Goal: Check status: Check status

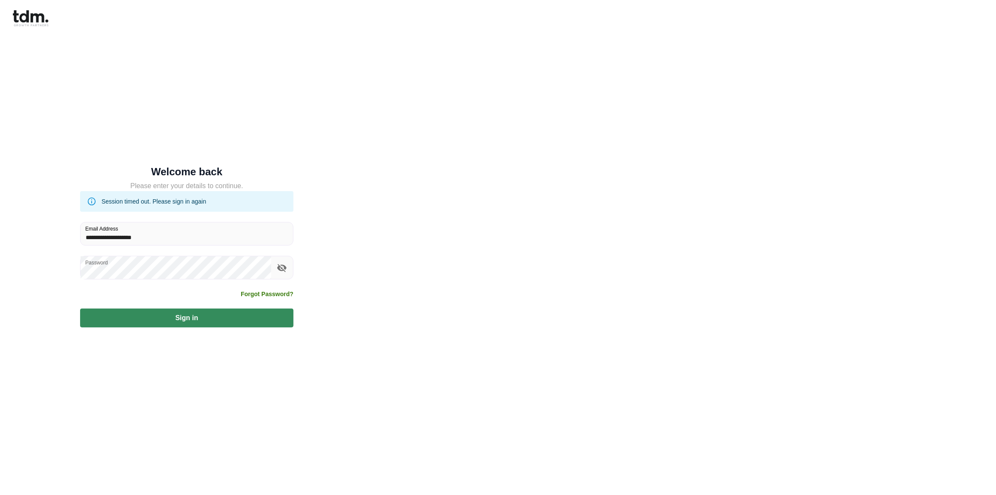
click at [80, 308] on button "Sign in" at bounding box center [186, 317] width 213 height 19
type input "**********"
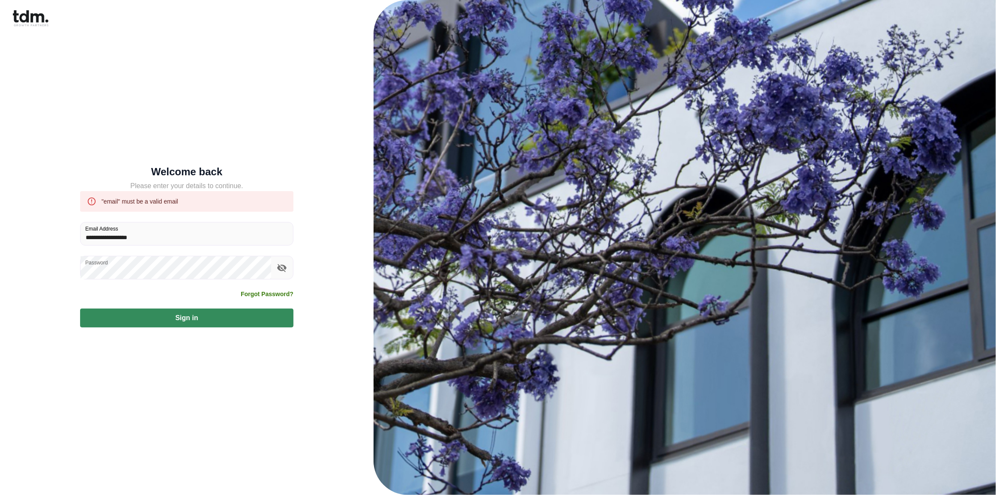
click at [80, 308] on button "Sign in" at bounding box center [186, 317] width 213 height 19
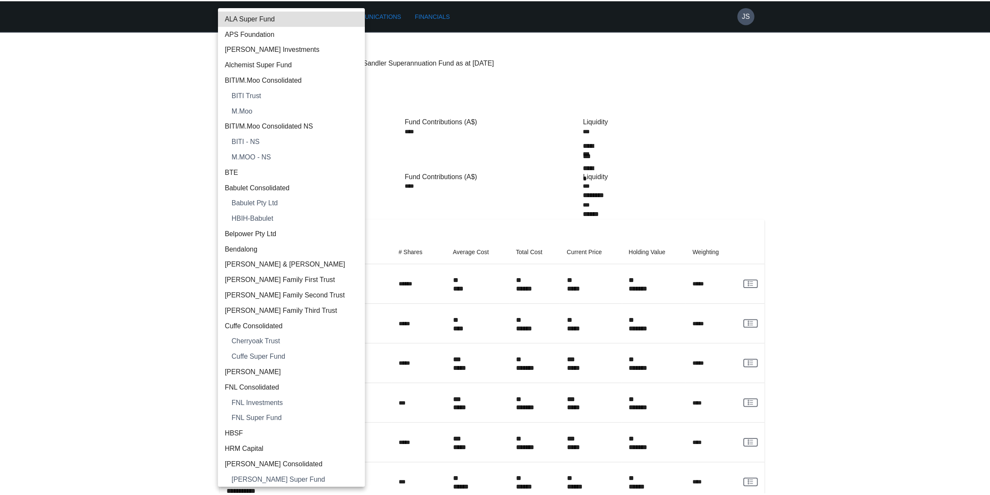
scroll to position [510, 0]
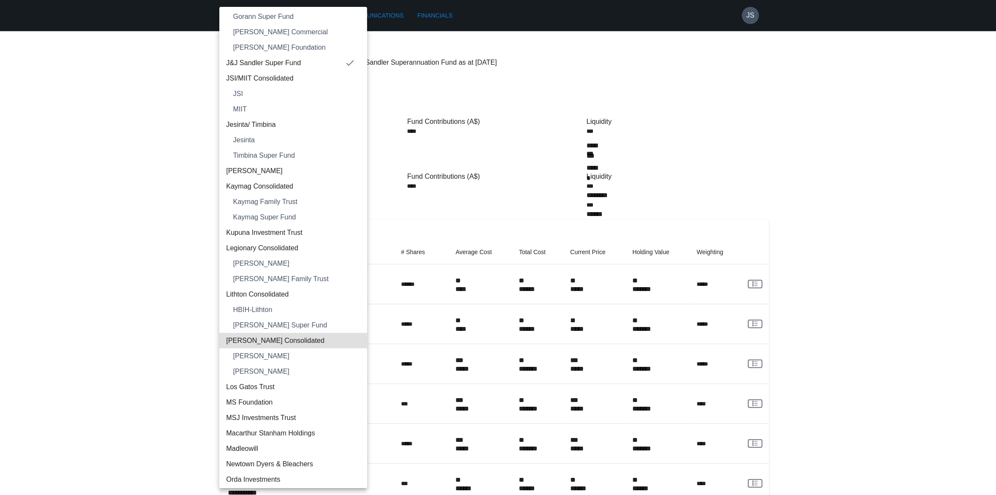
type input "**********"
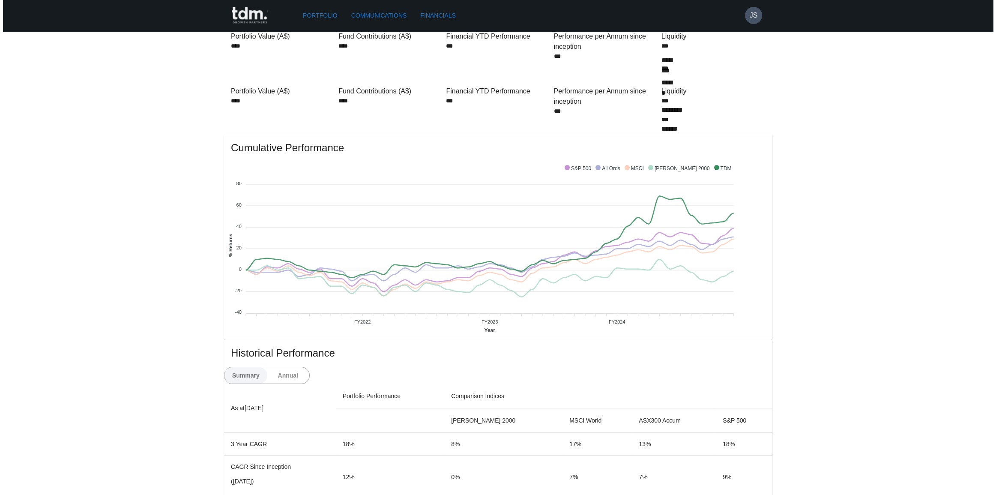
scroll to position [0, 0]
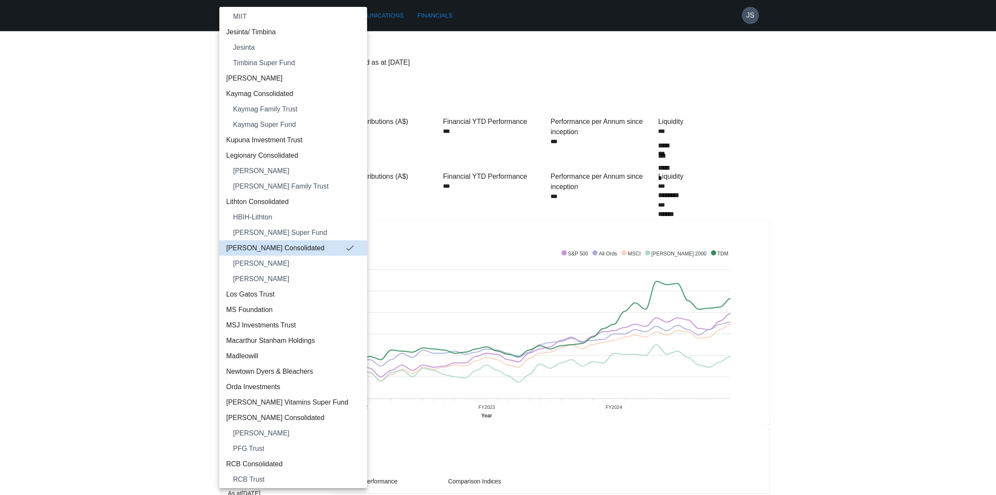
click at [286, 276] on span "[PERSON_NAME]" at bounding box center [296, 279] width 127 height 10
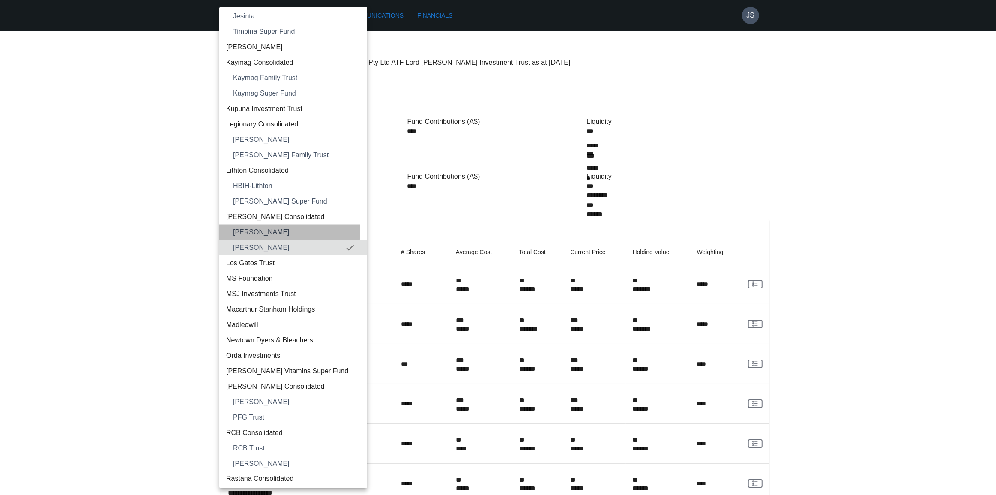
click at [284, 231] on span "[PERSON_NAME]" at bounding box center [296, 232] width 127 height 10
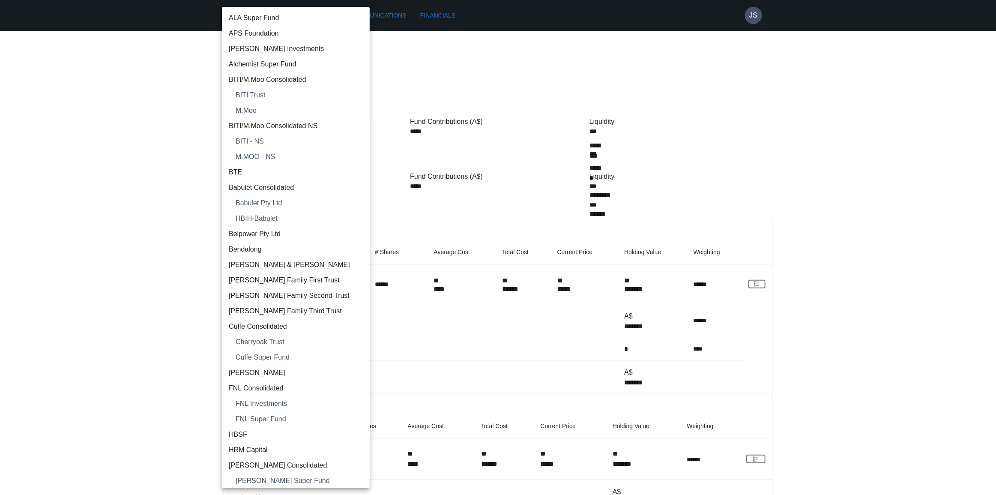
click at [275, 57] on body "**********" at bounding box center [498, 286] width 996 height 573
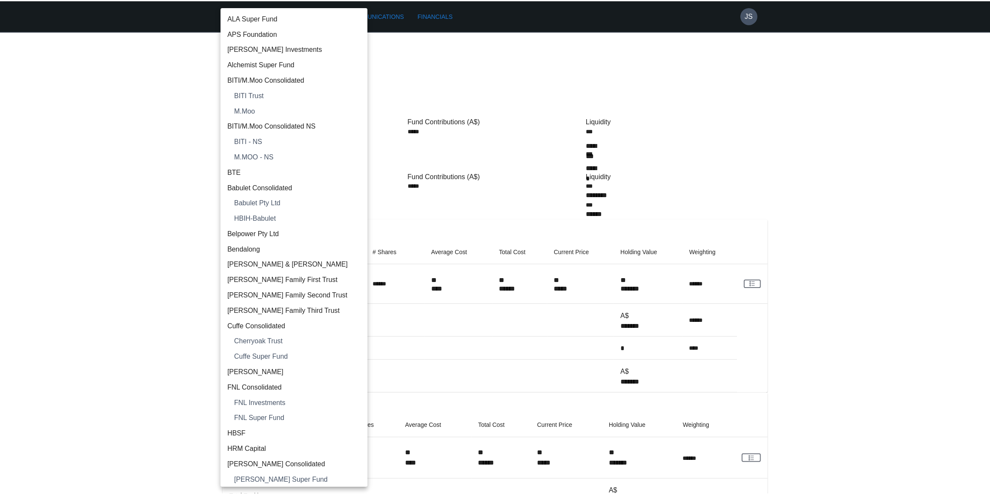
scroll to position [618, 0]
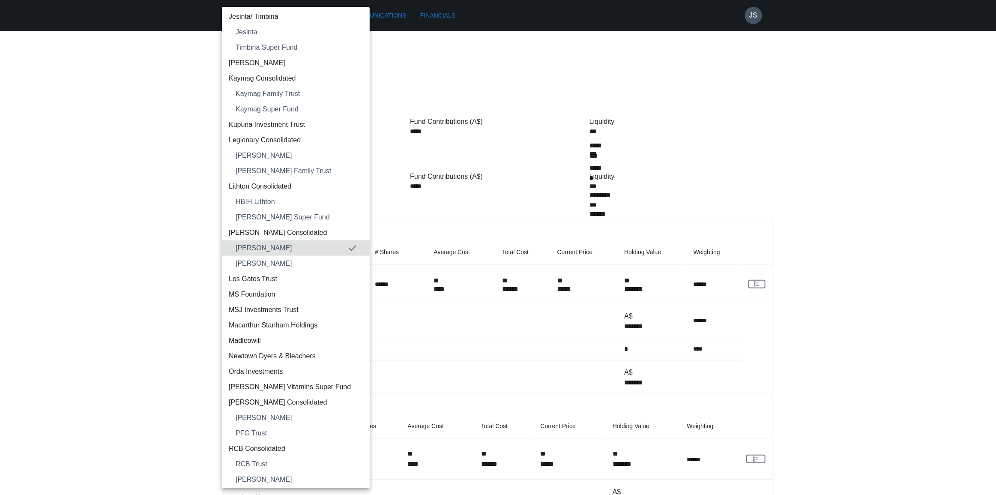
click at [278, 233] on span "[PERSON_NAME] Consolidated" at bounding box center [296, 232] width 134 height 10
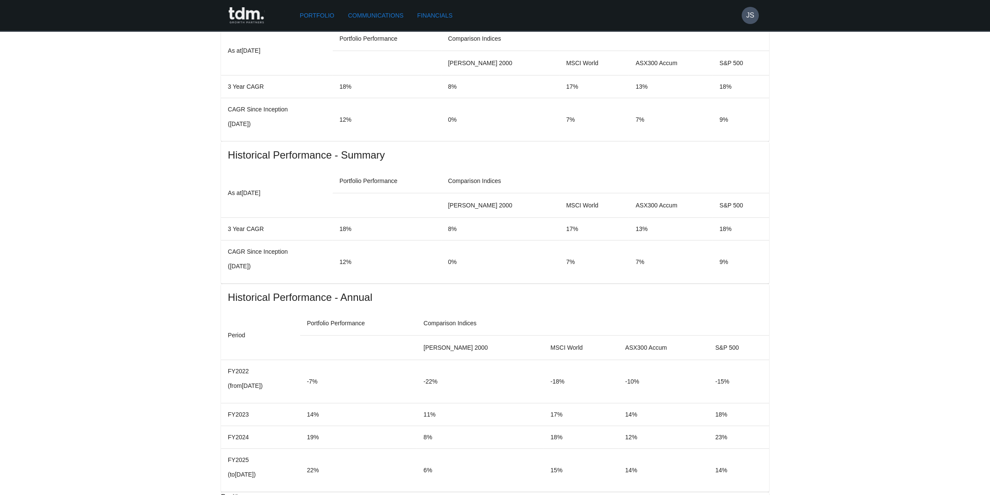
scroll to position [428, 0]
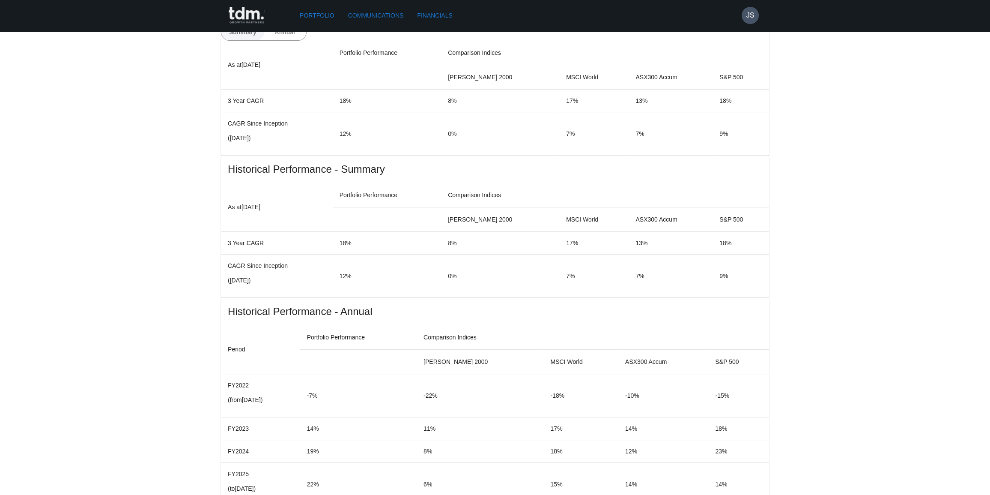
drag, startPoint x: 442, startPoint y: 228, endPoint x: 472, endPoint y: 228, distance: 30.4
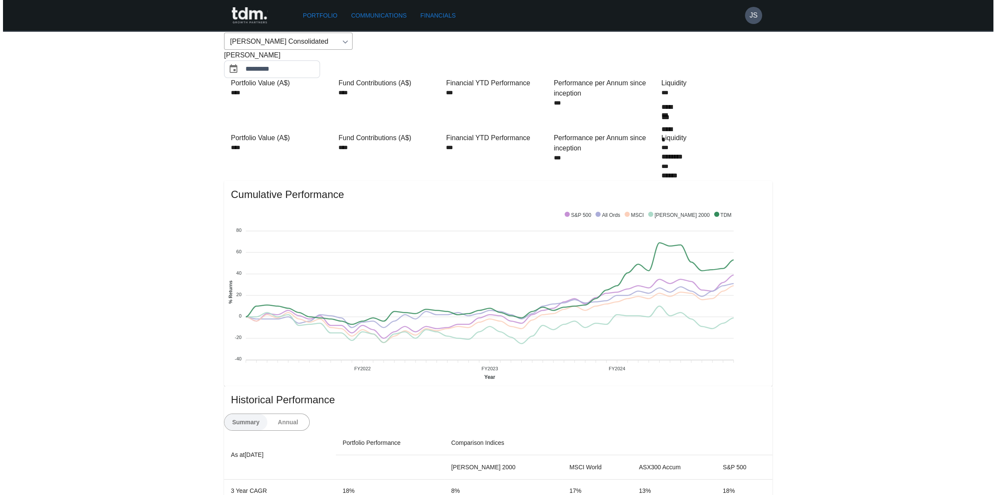
scroll to position [0, 0]
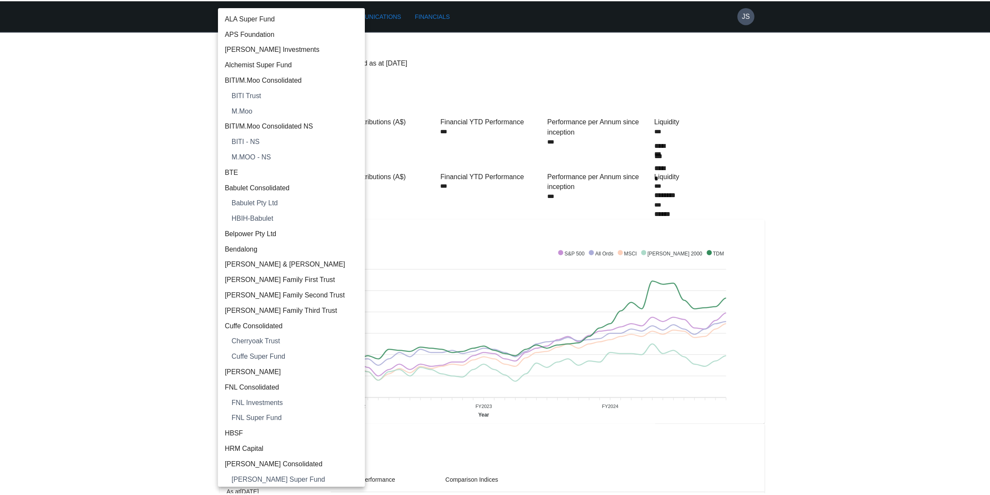
scroll to position [603, 0]
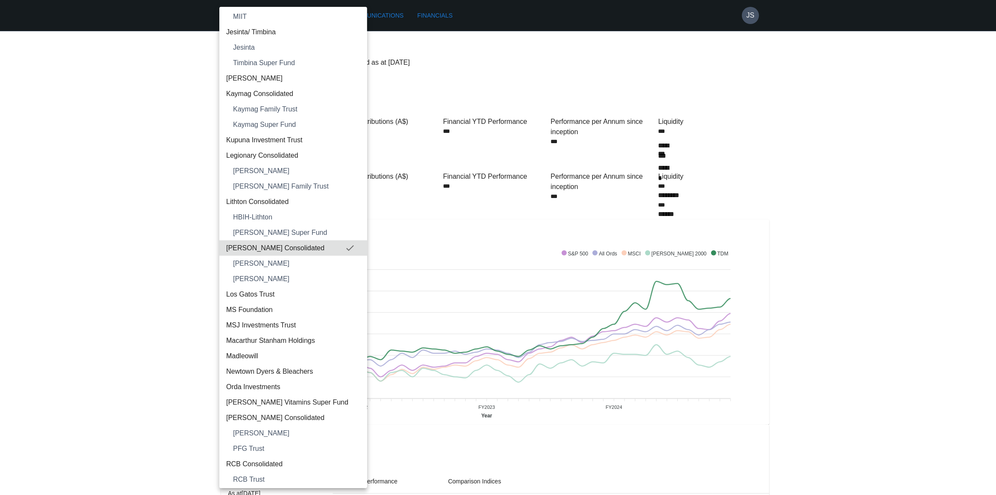
click at [463, 211] on div at bounding box center [498, 247] width 996 height 495
